Goal: Transaction & Acquisition: Purchase product/service

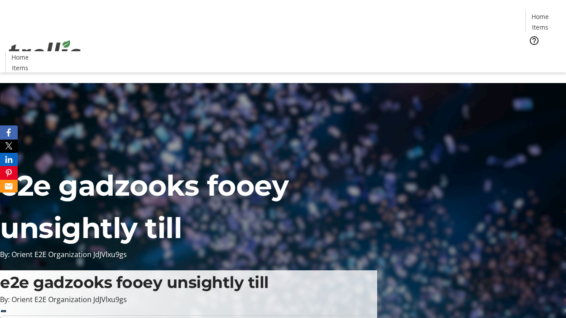
click at [532, 51] on span "Tickets" at bounding box center [542, 55] width 21 height 9
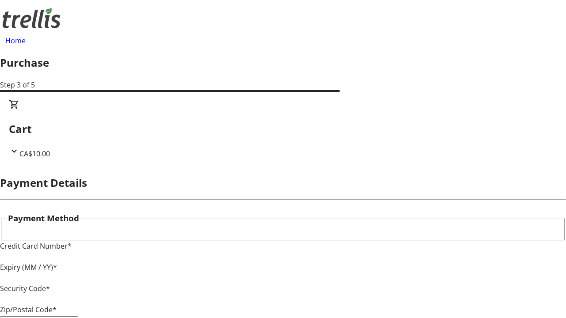
type input "V1Y 0C2"
